Goal: Transaction & Acquisition: Purchase product/service

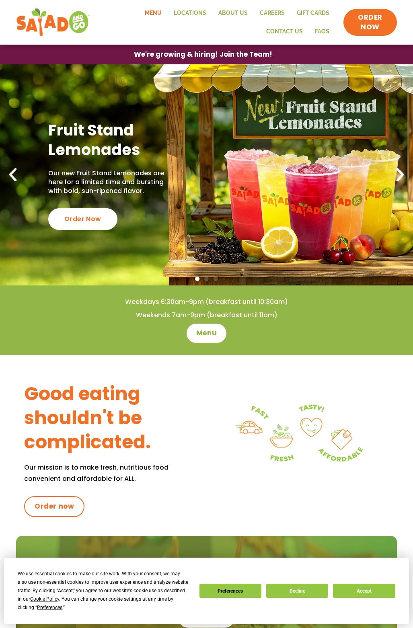
click at [156, 17] on link "Menu" at bounding box center [153, 13] width 29 height 19
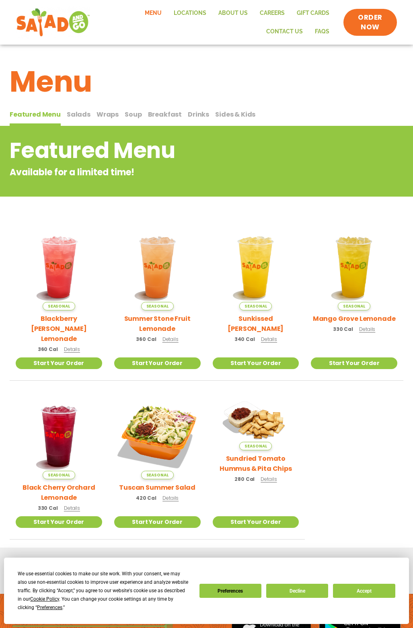
click at [0, 0] on span "Salads" at bounding box center [0, 0] width 0 height 0
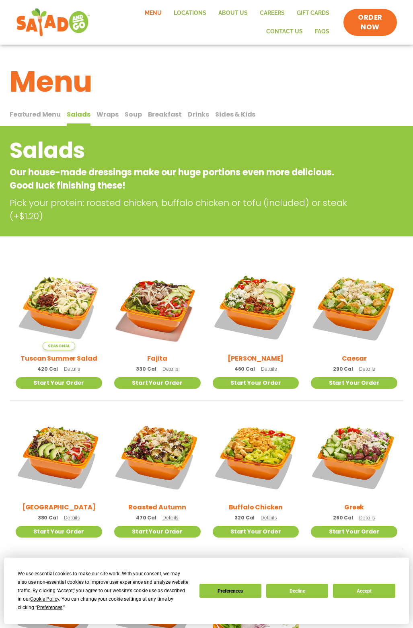
click at [0, 0] on span "Wraps" at bounding box center [0, 0] width 0 height 0
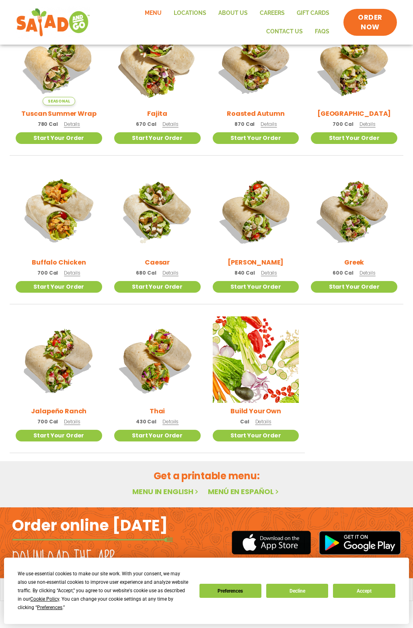
scroll to position [311, 0]
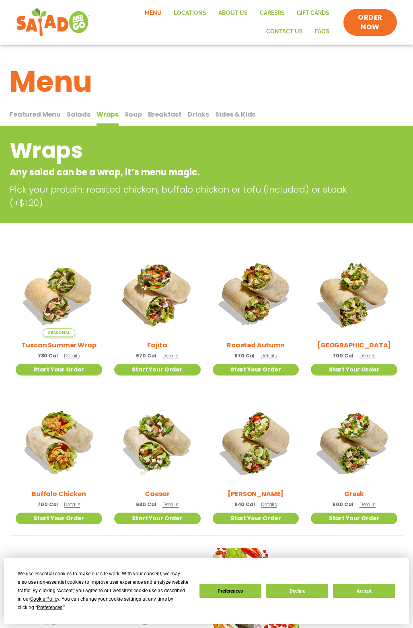
click at [0, 0] on span "Sides & Kids" at bounding box center [0, 0] width 0 height 0
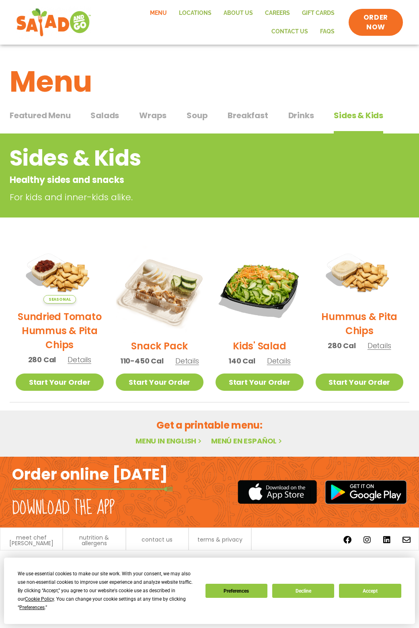
click at [118, 120] on span "Salads" at bounding box center [105, 115] width 29 height 12
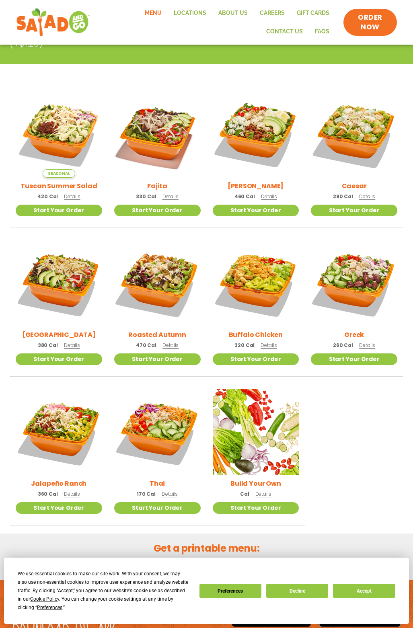
scroll to position [161, 0]
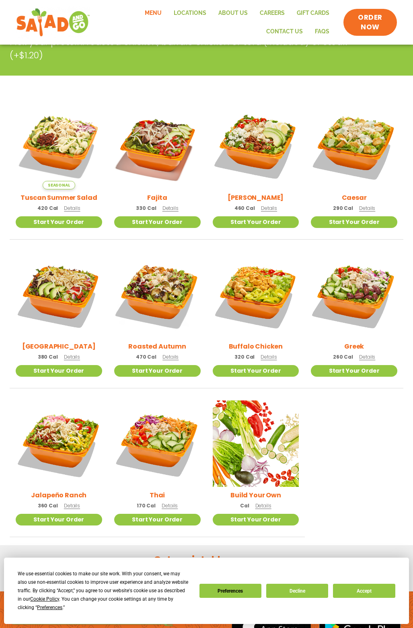
click at [354, 582] on div "We use essential cookies to make our site work. With your consent, we may also …" at bounding box center [206, 591] width 377 height 42
click at [348, 588] on button "Accept" at bounding box center [364, 591] width 62 height 14
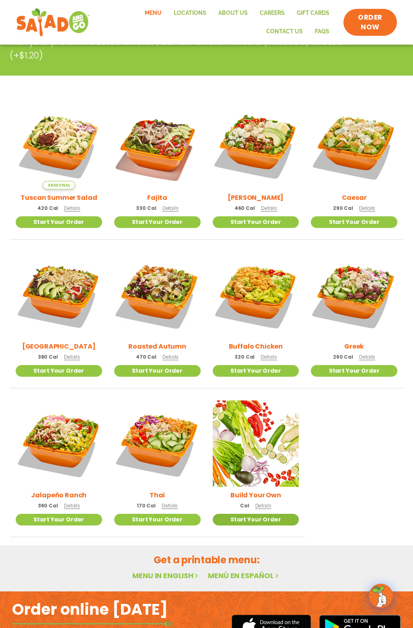
click at [278, 526] on link "Start Your Order" at bounding box center [256, 520] width 86 height 12
